Goal: Task Accomplishment & Management: Use online tool/utility

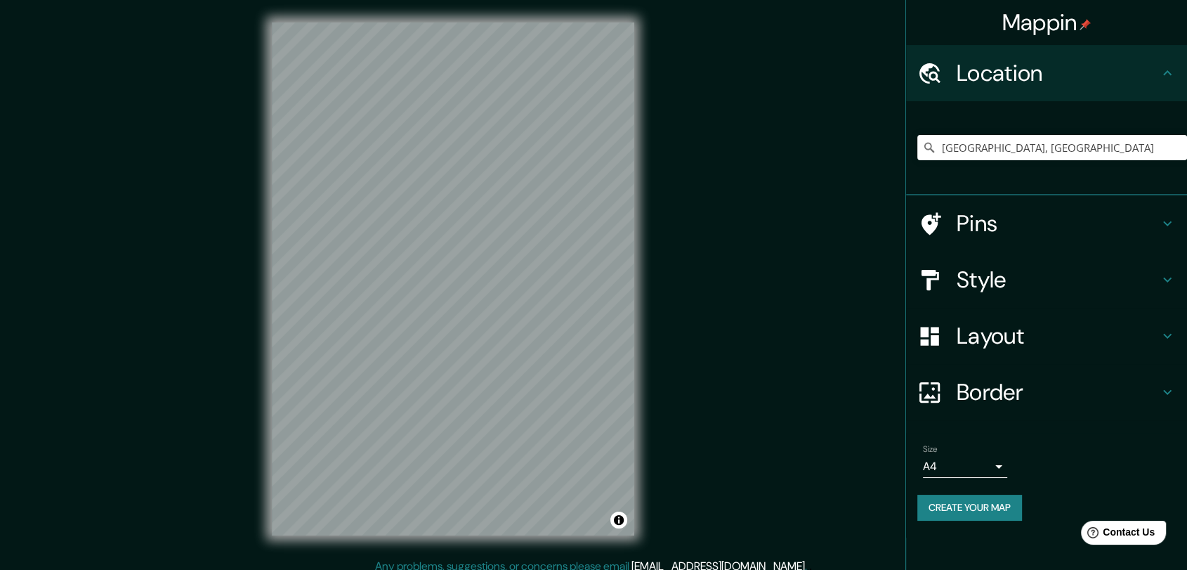
click at [253, 318] on div "© Mapbox © OpenStreetMap Improve this map" at bounding box center [452, 279] width 407 height 558
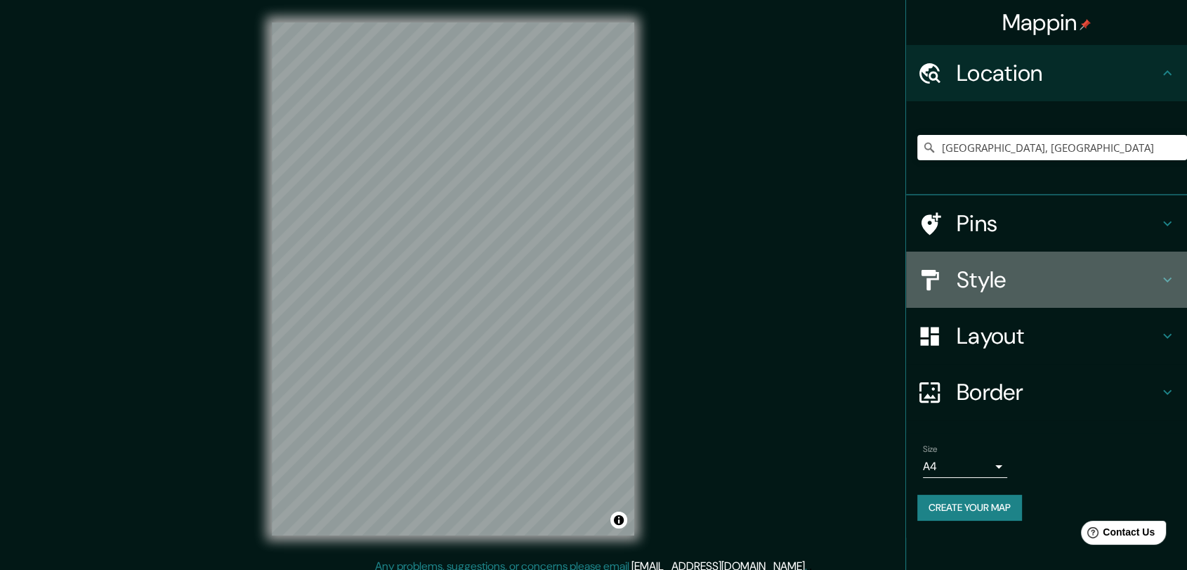
click at [986, 277] on h4 "Style" at bounding box center [1058, 280] width 202 height 28
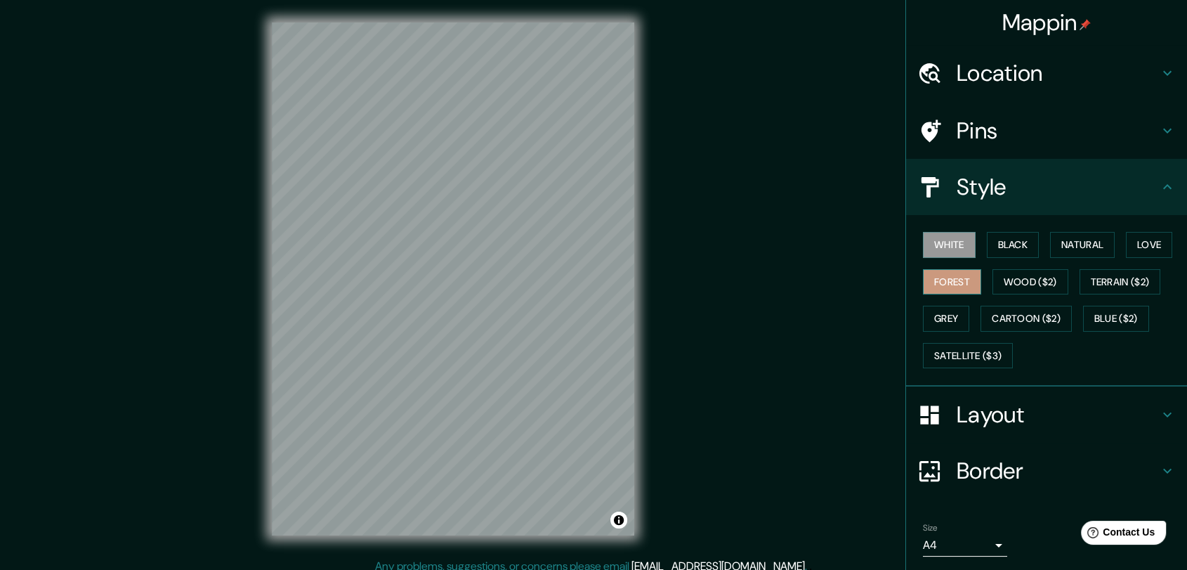
click at [944, 282] on button "Forest" at bounding box center [952, 282] width 58 height 26
click at [993, 282] on button "Wood ($2)" at bounding box center [1031, 282] width 76 height 26
click at [946, 254] on button "White" at bounding box center [949, 245] width 53 height 26
click at [987, 247] on button "Black" at bounding box center [1013, 245] width 53 height 26
click at [993, 280] on button "Wood ($2)" at bounding box center [1031, 282] width 76 height 26
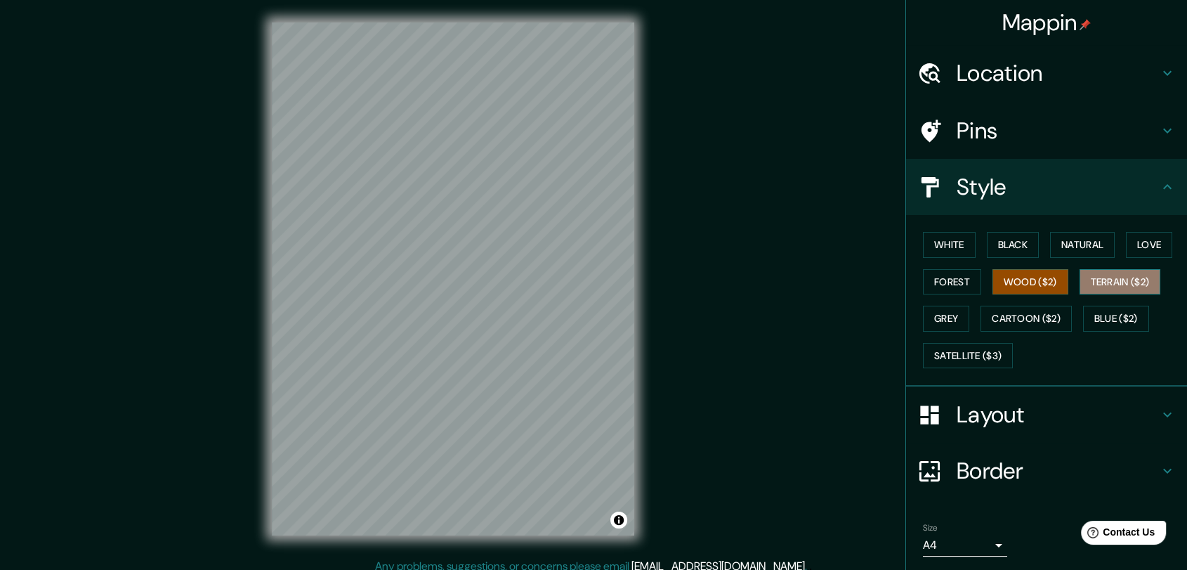
click at [1101, 286] on button "Terrain ($2)" at bounding box center [1120, 282] width 81 height 26
click at [955, 311] on button "Grey" at bounding box center [946, 319] width 46 height 26
